Goal: Navigation & Orientation: Go to known website

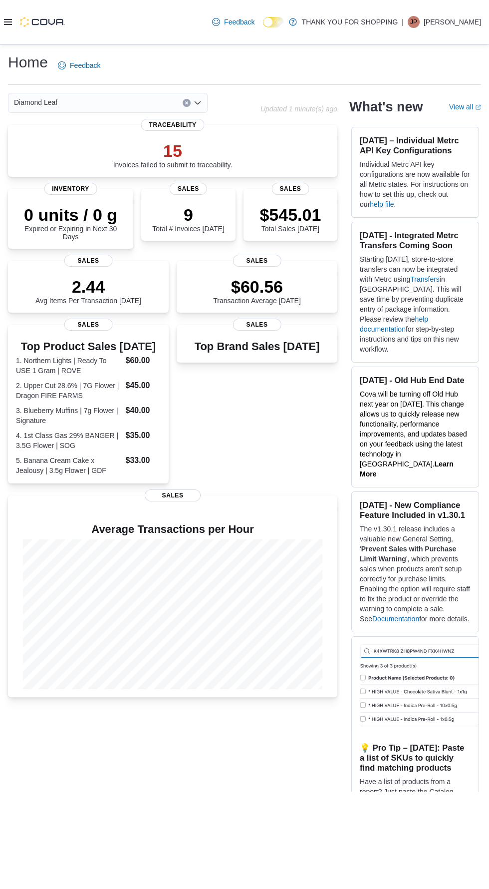
click at [8, 23] on icon at bounding box center [8, 22] width 8 height 6
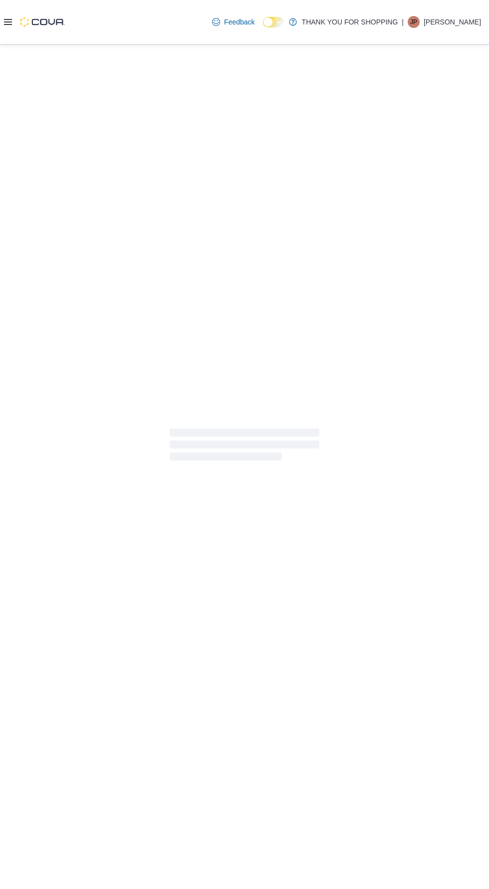
click at [17, 382] on div at bounding box center [244, 444] width 489 height 800
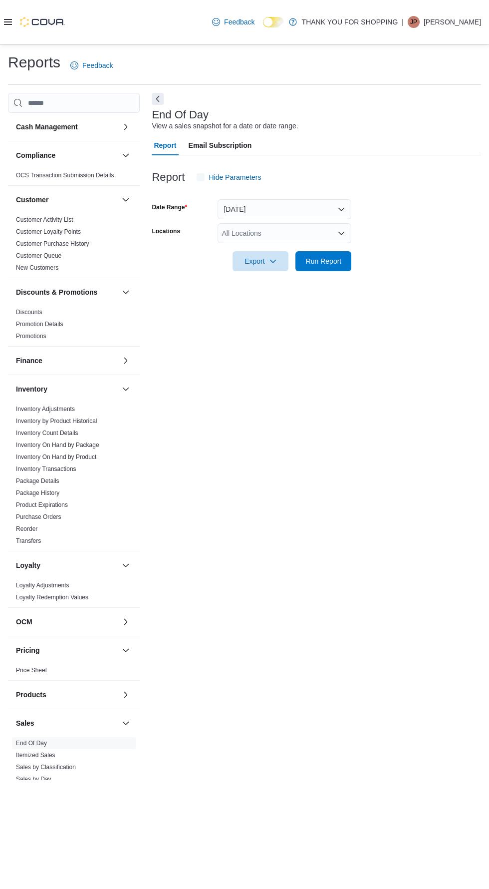
scroll to position [22, 0]
click at [326, 256] on span "Run Report" at bounding box center [324, 261] width 36 height 10
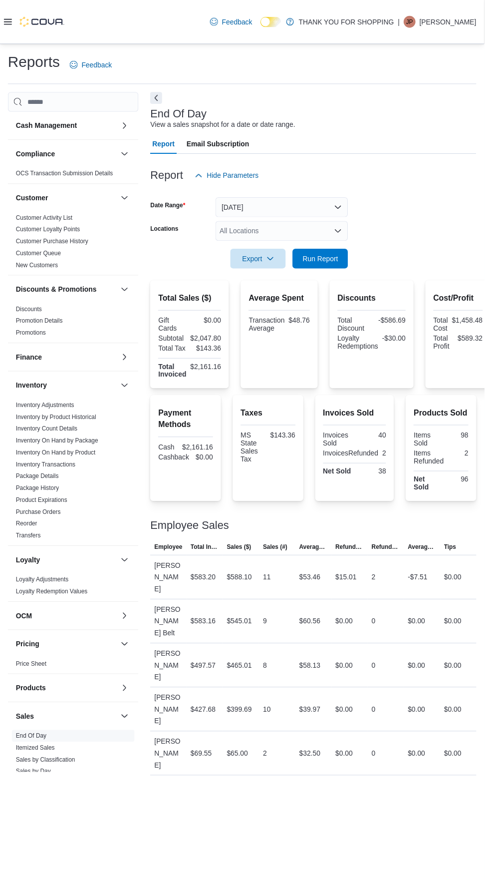
click at [222, 227] on input "Locations" at bounding box center [222, 233] width 1 height 12
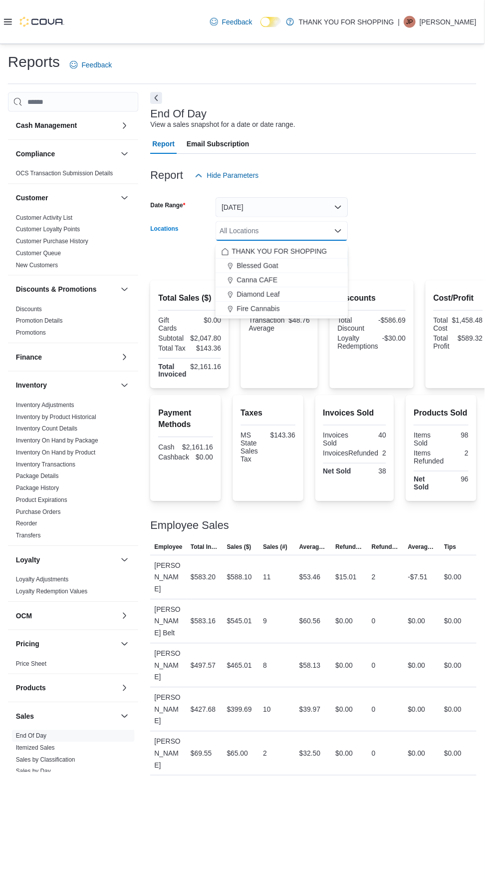
scroll to position [22, 0]
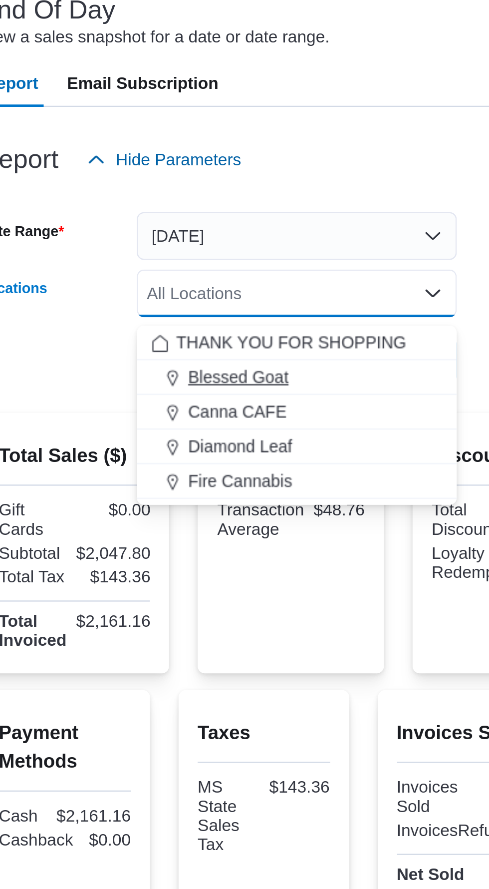
click at [248, 263] on span "Blessed Goat" at bounding box center [260, 268] width 42 height 10
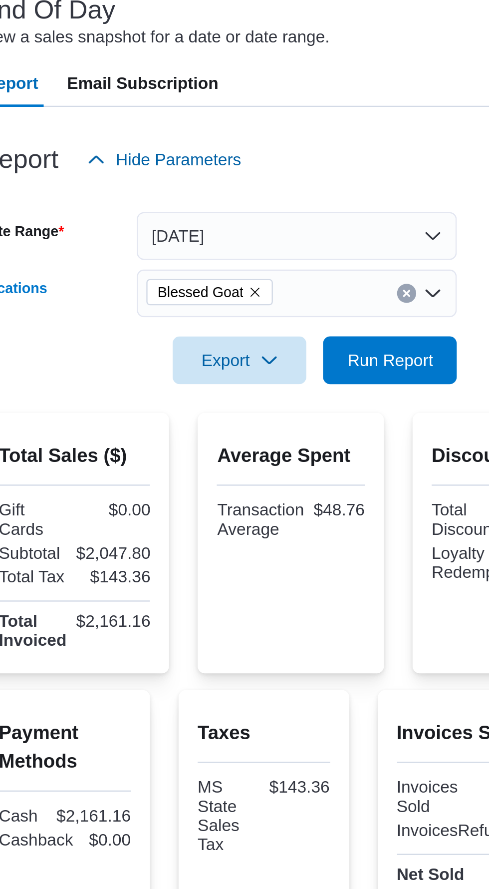
click at [286, 155] on div at bounding box center [317, 161] width 330 height 12
click at [300, 251] on button "Run Report" at bounding box center [324, 261] width 56 height 20
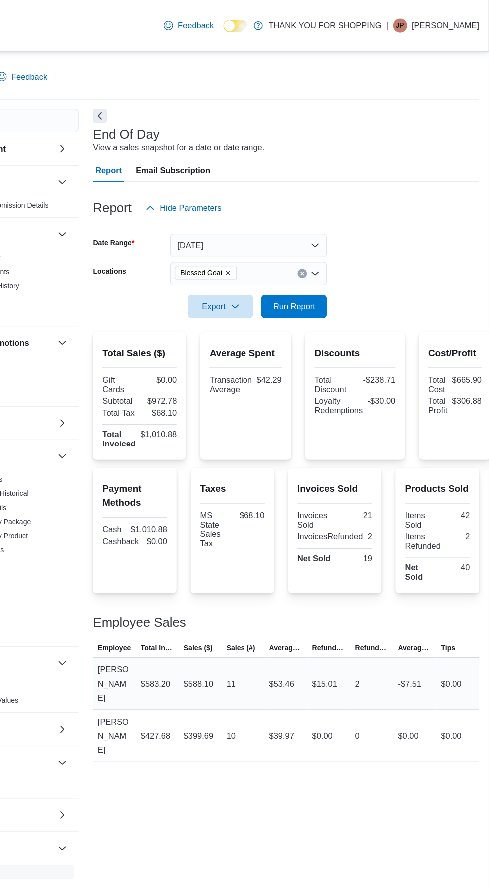
click at [234, 581] on div "$588.10" at bounding box center [241, 583] width 25 height 12
